Goal: Task Accomplishment & Management: Manage account settings

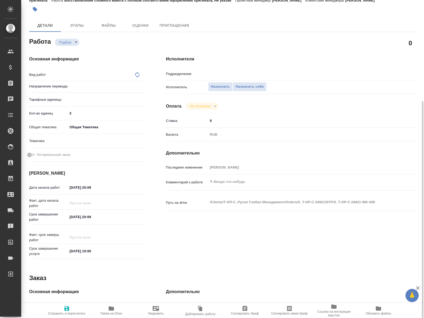
scroll to position [71, 0]
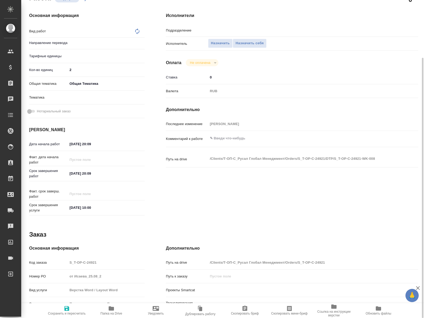
click at [112, 312] on span "Папка на Drive" at bounding box center [111, 314] width 22 height 4
type input "Не указан"
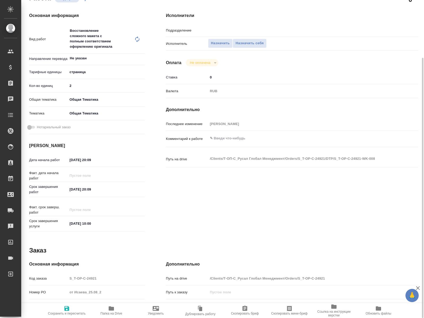
type input "DTPspecialists"
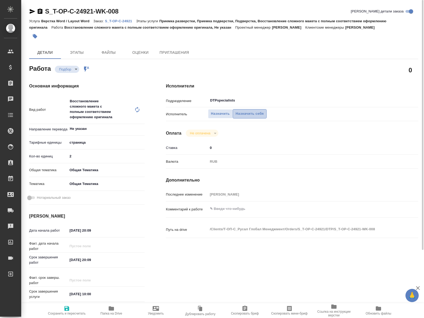
click at [247, 111] on span "Назначить себя" at bounding box center [250, 114] width 28 height 6
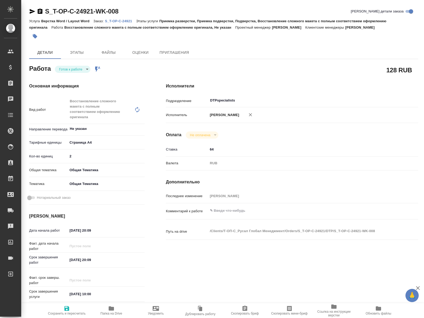
click at [85, 69] on body "🙏 .cls-1 fill:#fff; AWATERA [PERSON_NAME] Спецификации Заказы 0 Чаты Todo Проек…" at bounding box center [212, 159] width 424 height 318
click at [73, 80] on button "В работе" at bounding box center [68, 78] width 18 height 6
type textarea "x"
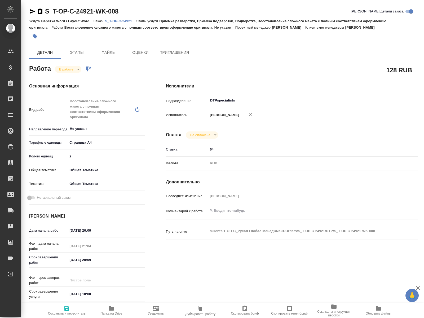
type textarea "x"
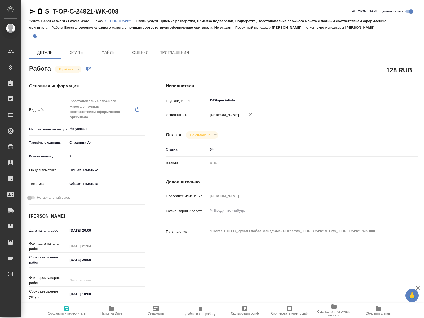
type textarea "x"
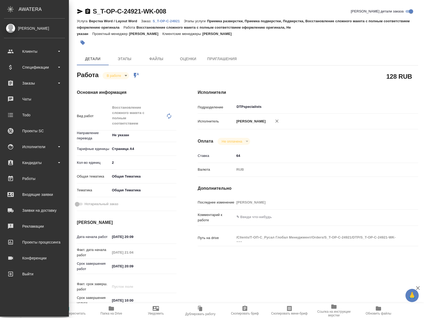
type textarea "x"
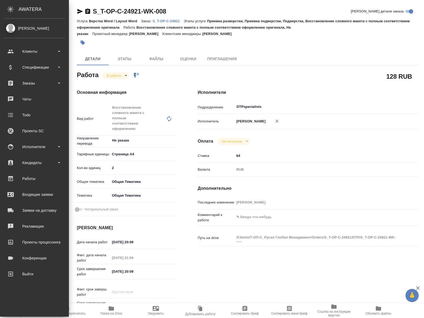
type textarea "x"
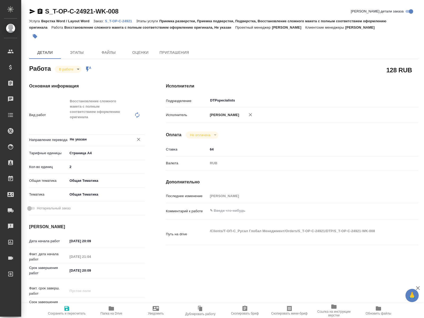
type textarea "x"
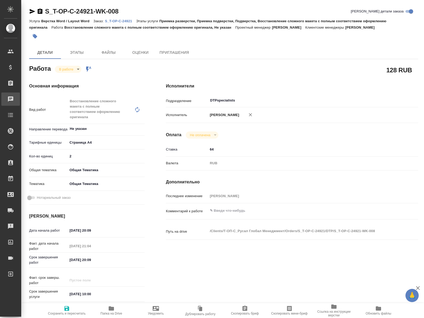
type textarea "x"
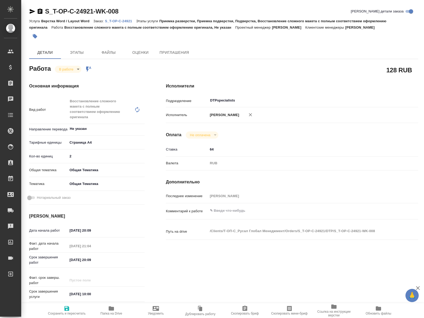
type textarea "x"
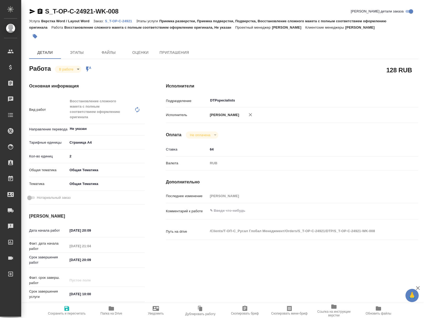
type textarea "x"
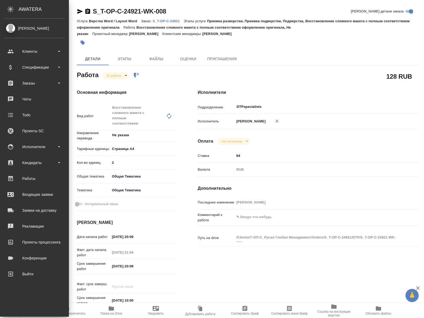
type textarea "x"
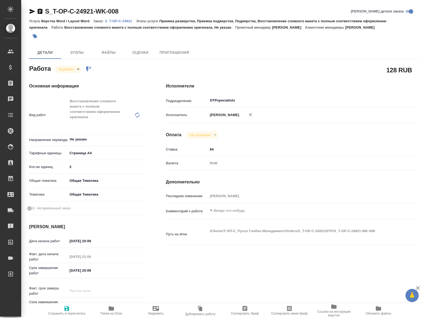
type textarea "x"
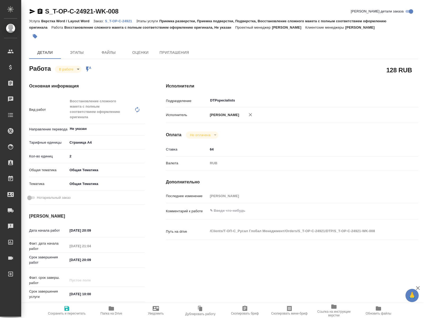
click at [77, 73] on body "🙏 .cls-1 fill:#fff; AWATERA [PERSON_NAME] Спецификации Заказы 0 Чаты Todo Проек…" at bounding box center [212, 159] width 424 height 318
click at [68, 69] on button "В работе" at bounding box center [68, 69] width 18 height 6
click at [75, 69] on body "🙏 .cls-1 fill:#fff; AWATERA [PERSON_NAME] Спецификации Заказы 0 Чаты Todo Проек…" at bounding box center [212, 159] width 424 height 318
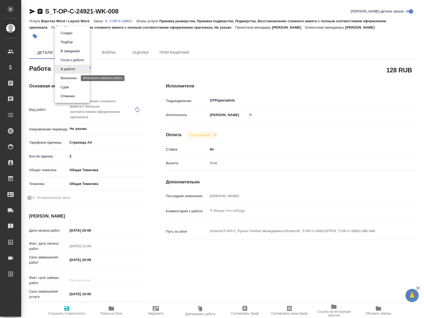
click at [70, 78] on button "Выполнен" at bounding box center [68, 78] width 19 height 6
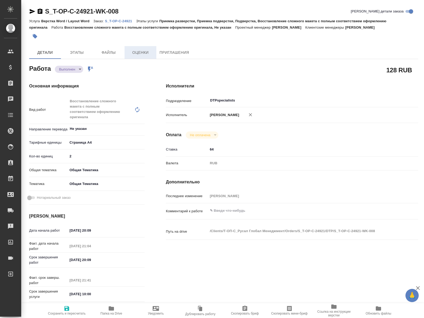
type textarea "x"
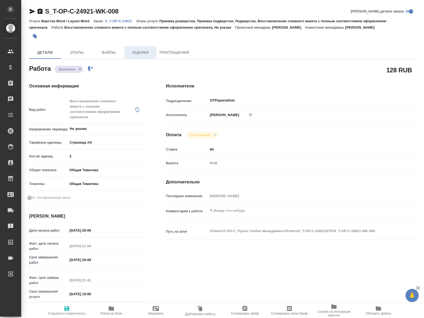
type textarea "x"
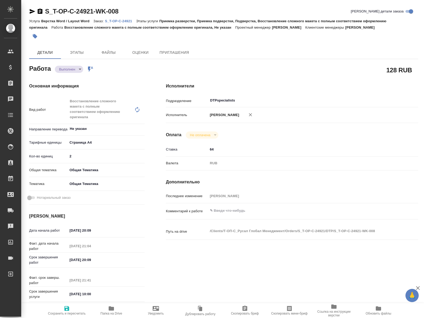
type textarea "x"
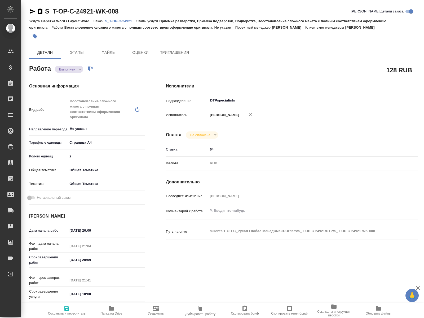
type textarea "x"
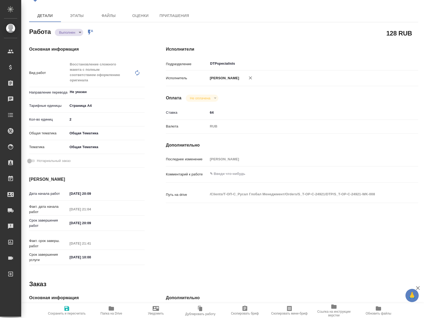
scroll to position [91, 0]
